Goal: Task Accomplishment & Management: Complete application form

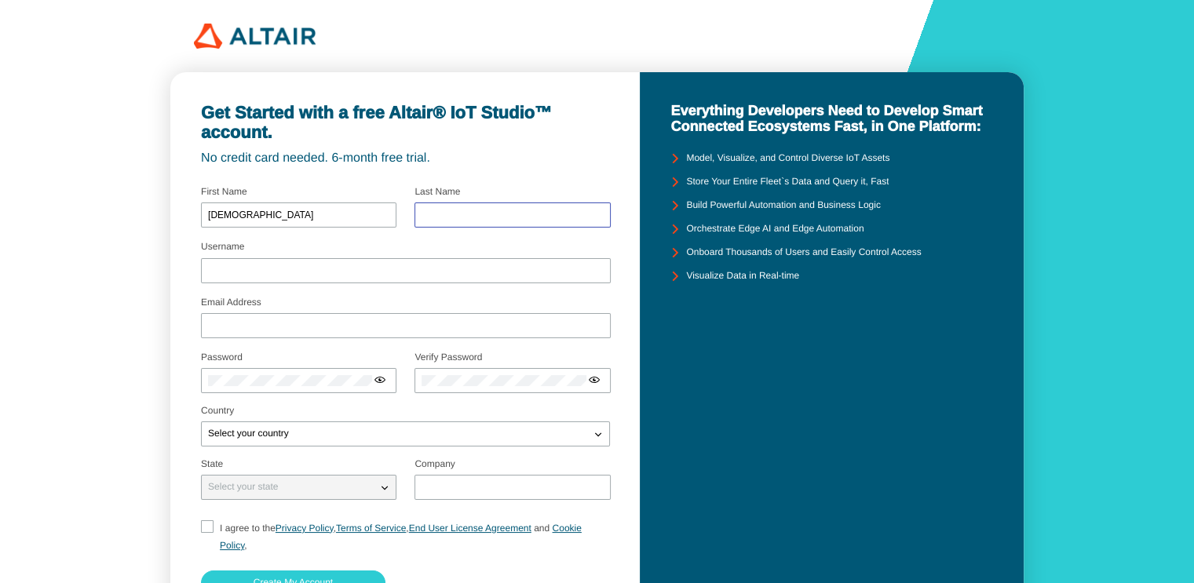
click at [447, 221] on input "text" at bounding box center [512, 215] width 181 height 11
type input "Faisal"
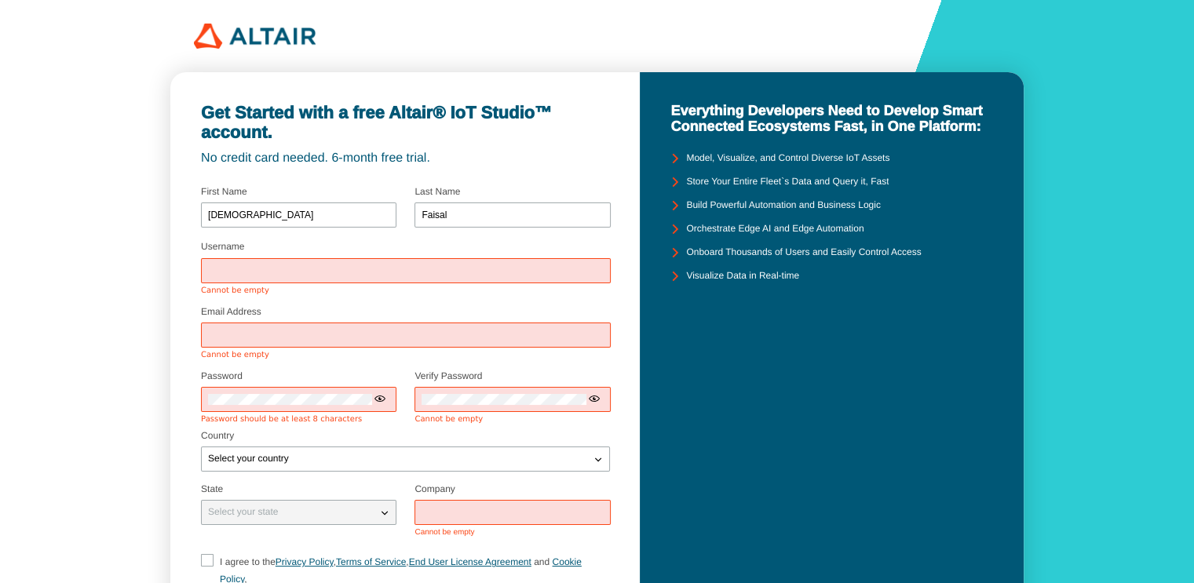
click at [384, 276] on input "Username" at bounding box center [406, 270] width 396 height 11
type input "muhfais"
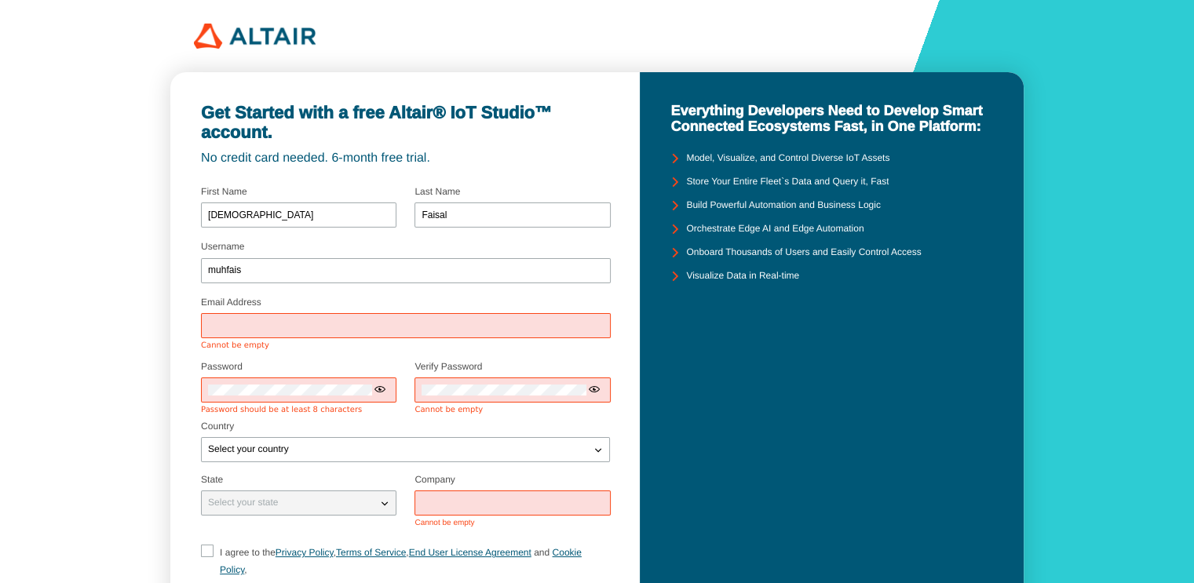
click at [312, 335] on div at bounding box center [406, 325] width 410 height 25
type input "muhammad.faisal@universitasbumigora.ac.id"
type input "Staff"
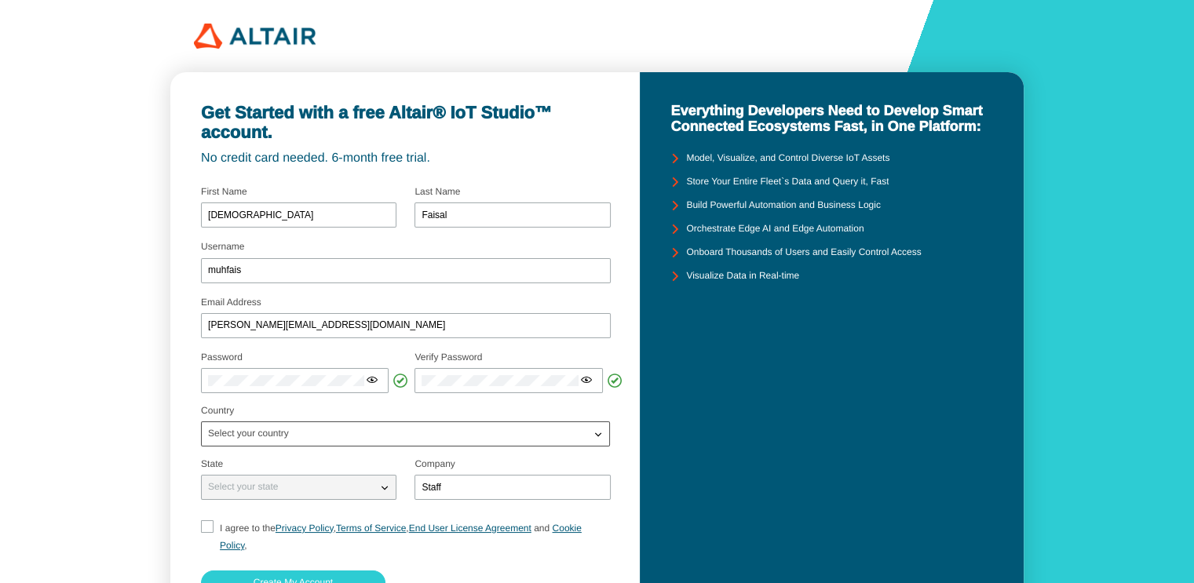
click at [258, 448] on fieldset "Select your country" at bounding box center [405, 429] width 409 height 47
click at [317, 432] on div "Select your country" at bounding box center [396, 434] width 389 height 16
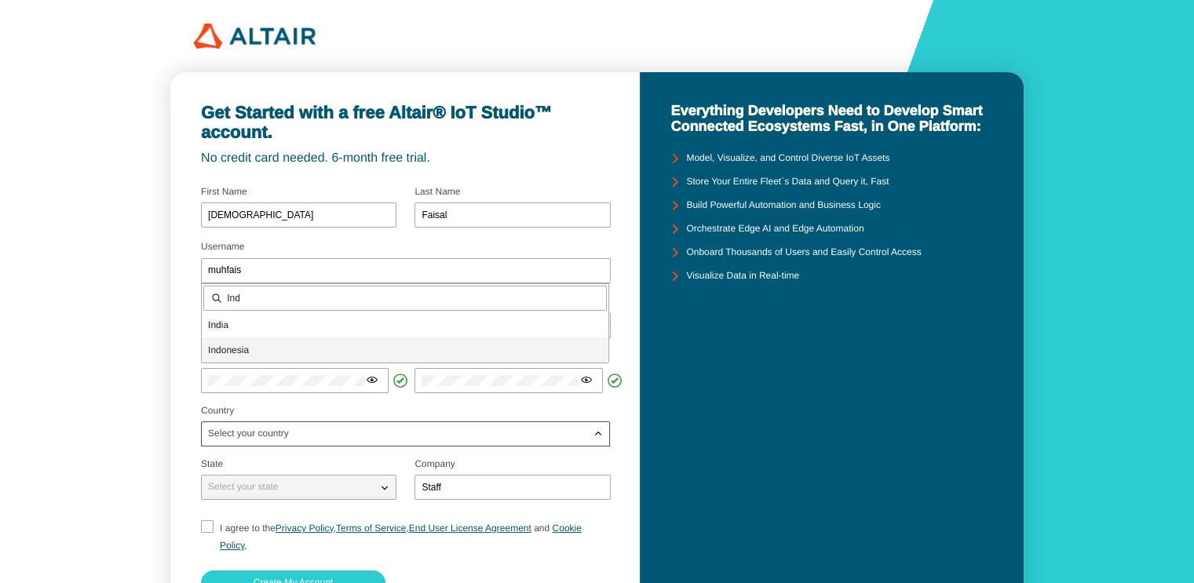
type input "Ind"
click at [271, 347] on p "Ind onesia" at bounding box center [405, 350] width 407 height 16
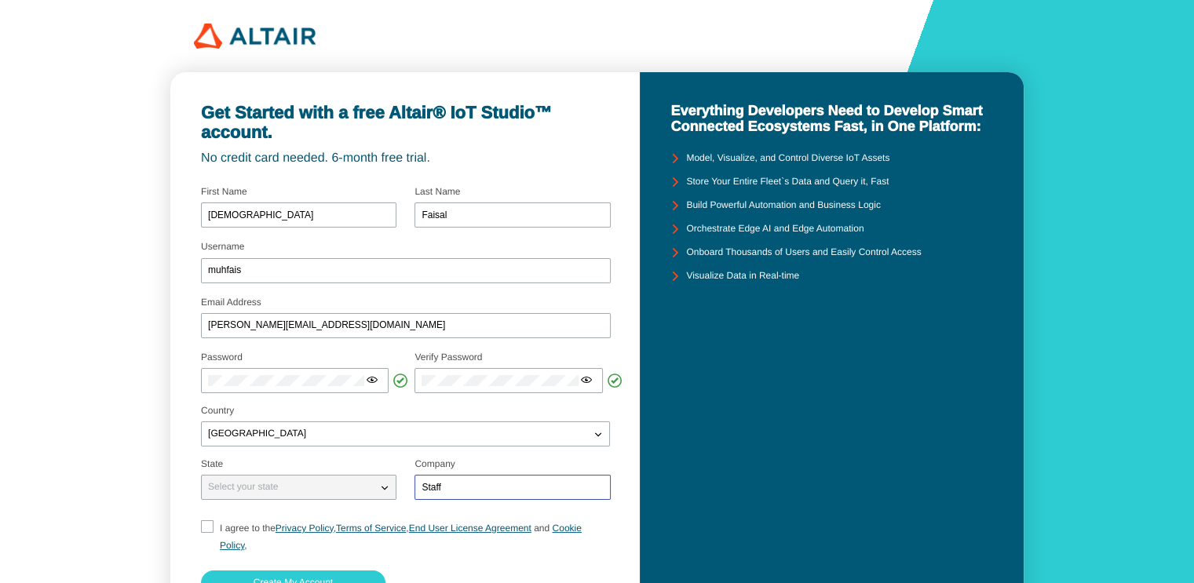
click at [449, 492] on input "Staff" at bounding box center [512, 487] width 181 height 11
type input "S"
type input "Universitas Bumigora"
click at [249, 528] on span "I agree to the Privacy Policy , Terms of Service , End User License Agreement a…" at bounding box center [401, 537] width 362 height 28
click at [206, 528] on input "I agree to the Privacy Policy , Terms of Service , End User License Agreement a…" at bounding box center [206, 537] width 10 height 34
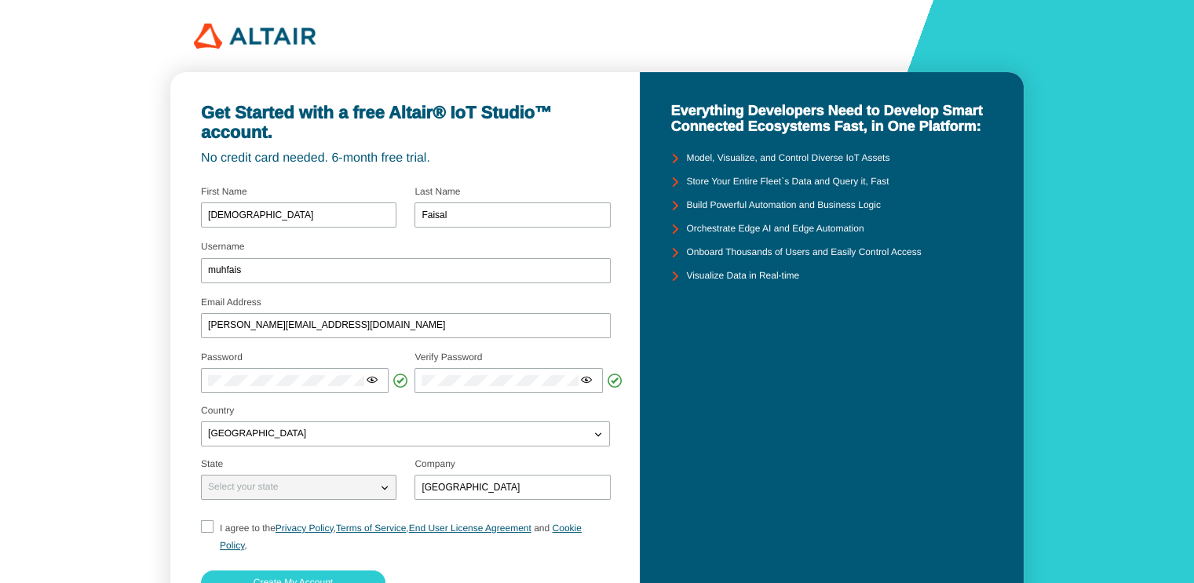
checkbox input "true"
click at [270, 576] on paper-button "Create My Account" at bounding box center [293, 583] width 184 height 25
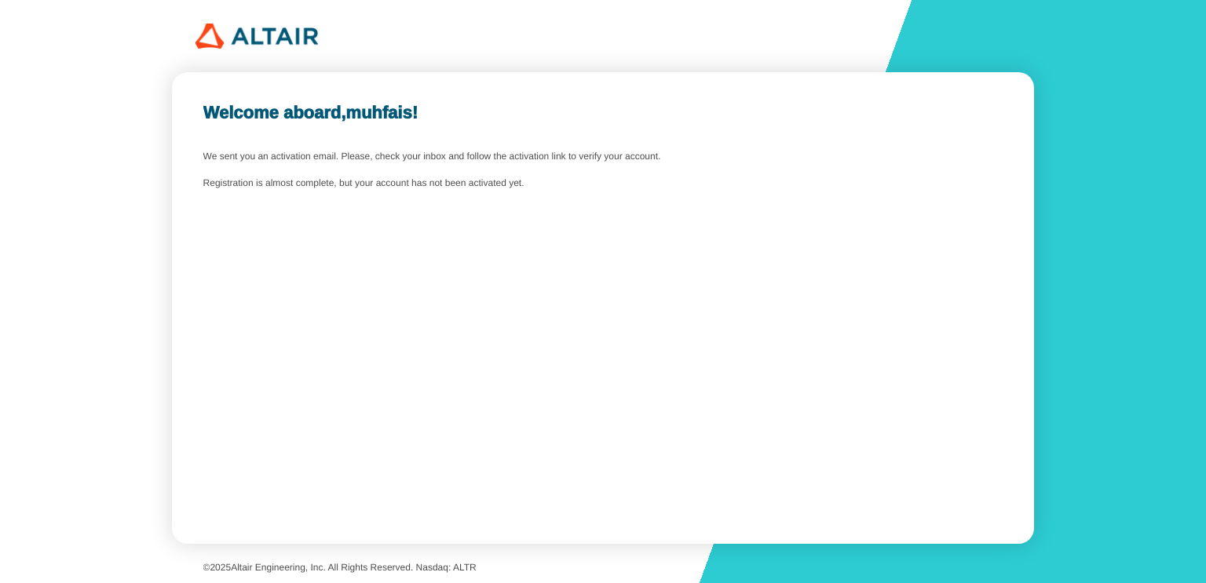
click at [244, 35] on img at bounding box center [256, 36] width 122 height 25
click at [212, 37] on img at bounding box center [256, 36] width 122 height 25
